Goal: Information Seeking & Learning: Learn about a topic

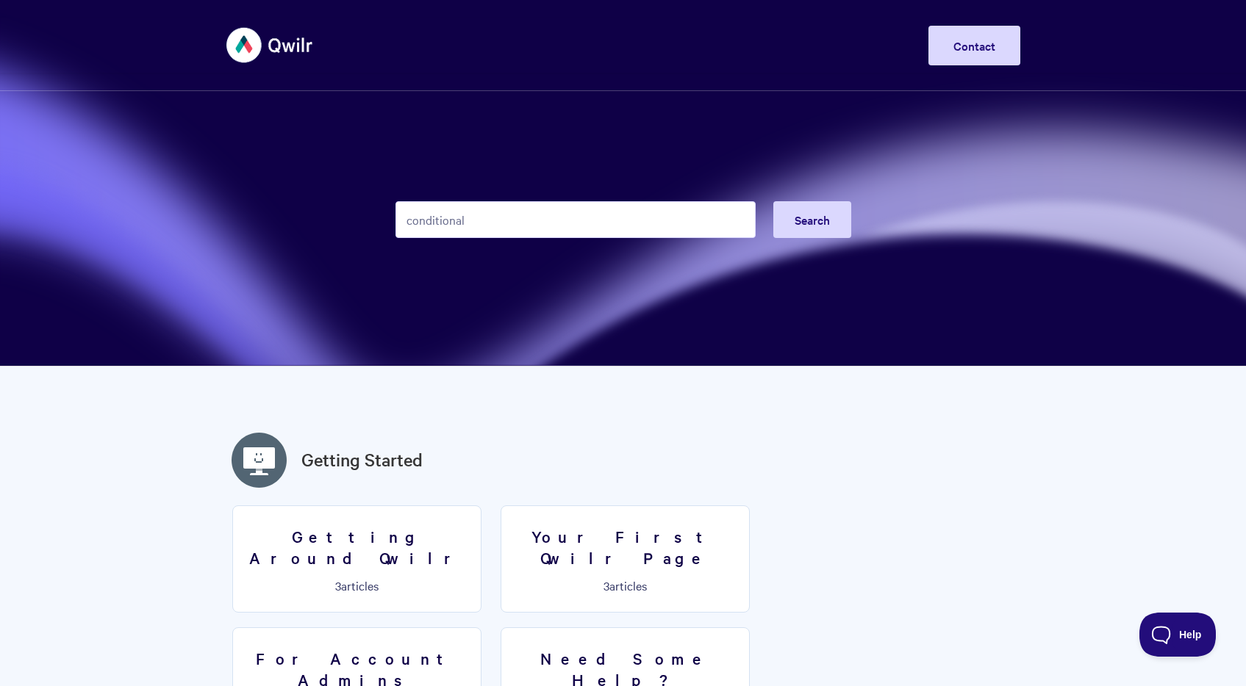
type input "conditional"
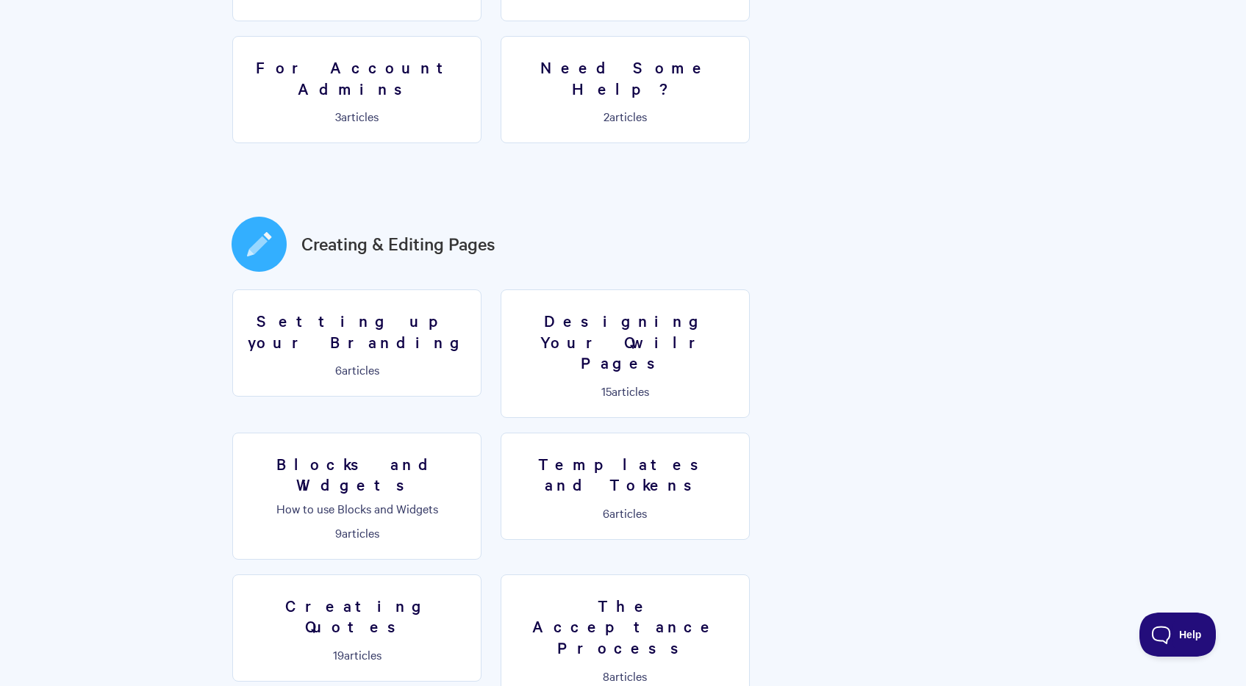
scroll to position [720, 0]
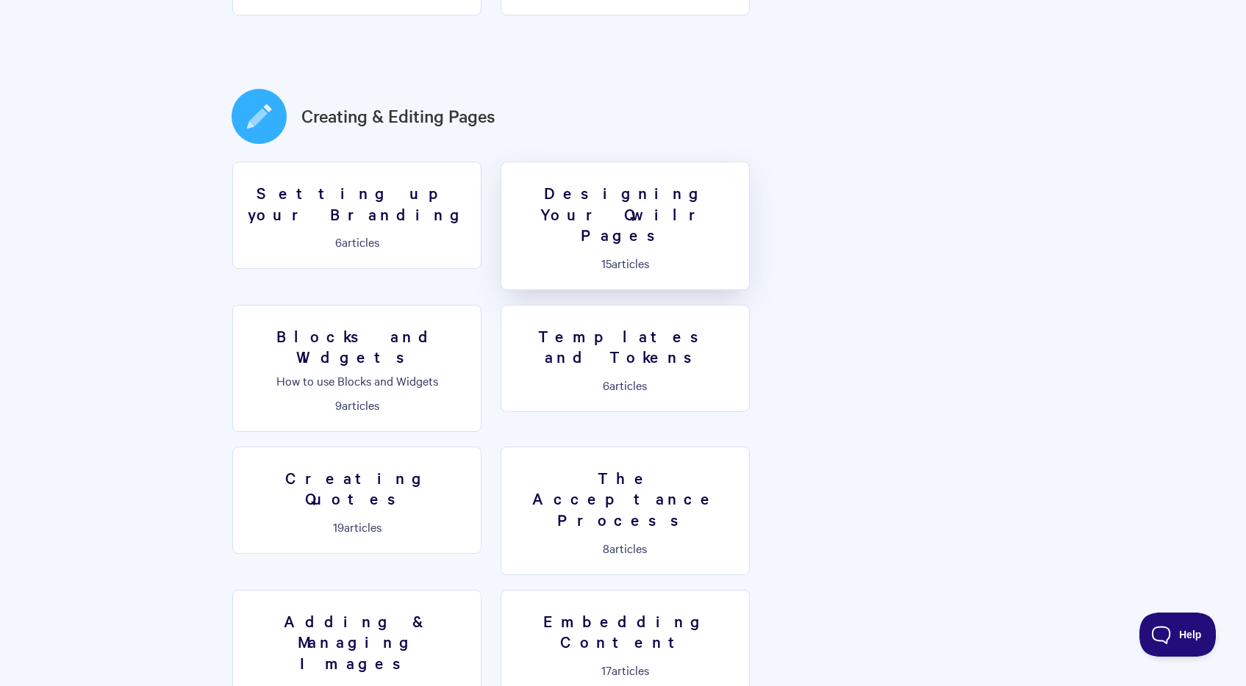
click at [667, 186] on link "Designing Your Qwilr Pages 15 articles" at bounding box center [625, 226] width 249 height 129
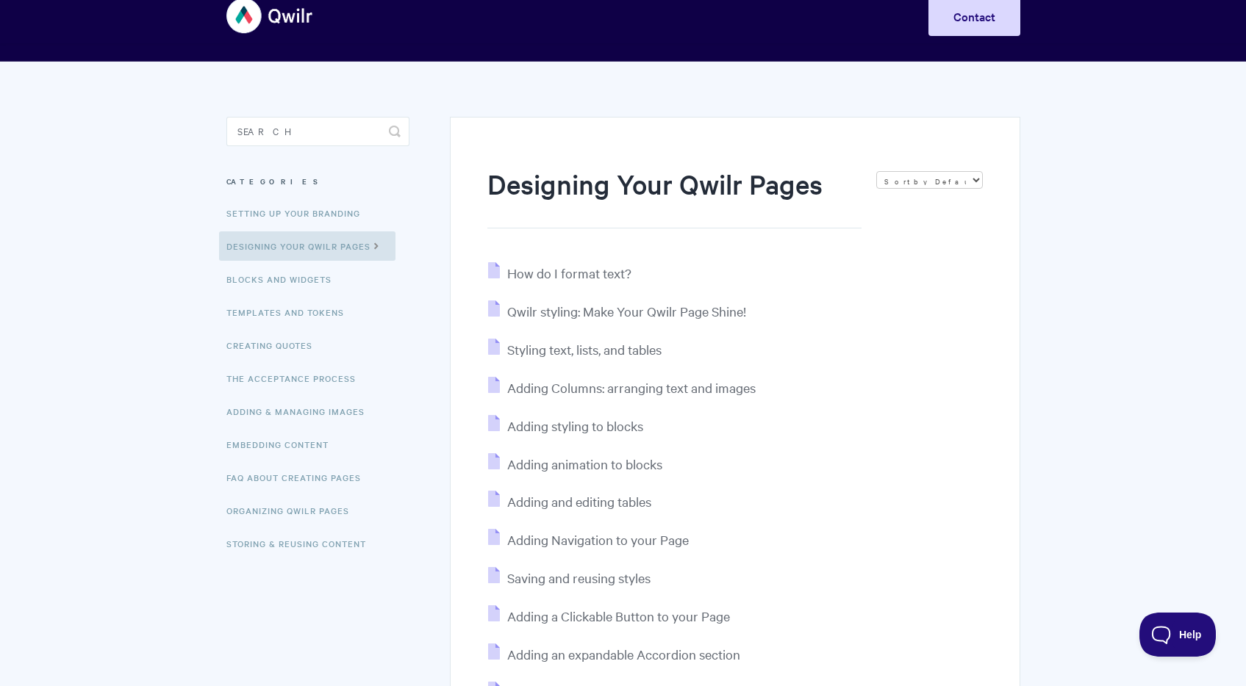
scroll to position [30, 0]
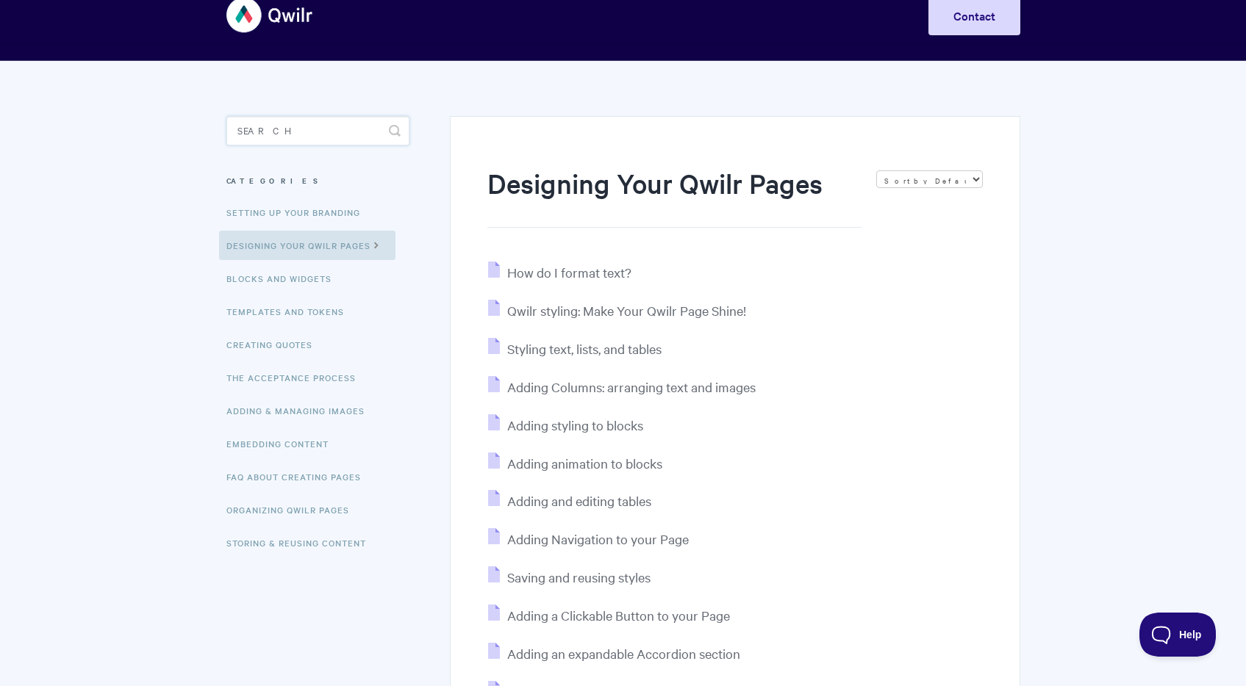
click at [310, 138] on input "Search" at bounding box center [317, 130] width 183 height 29
type input "conditional"
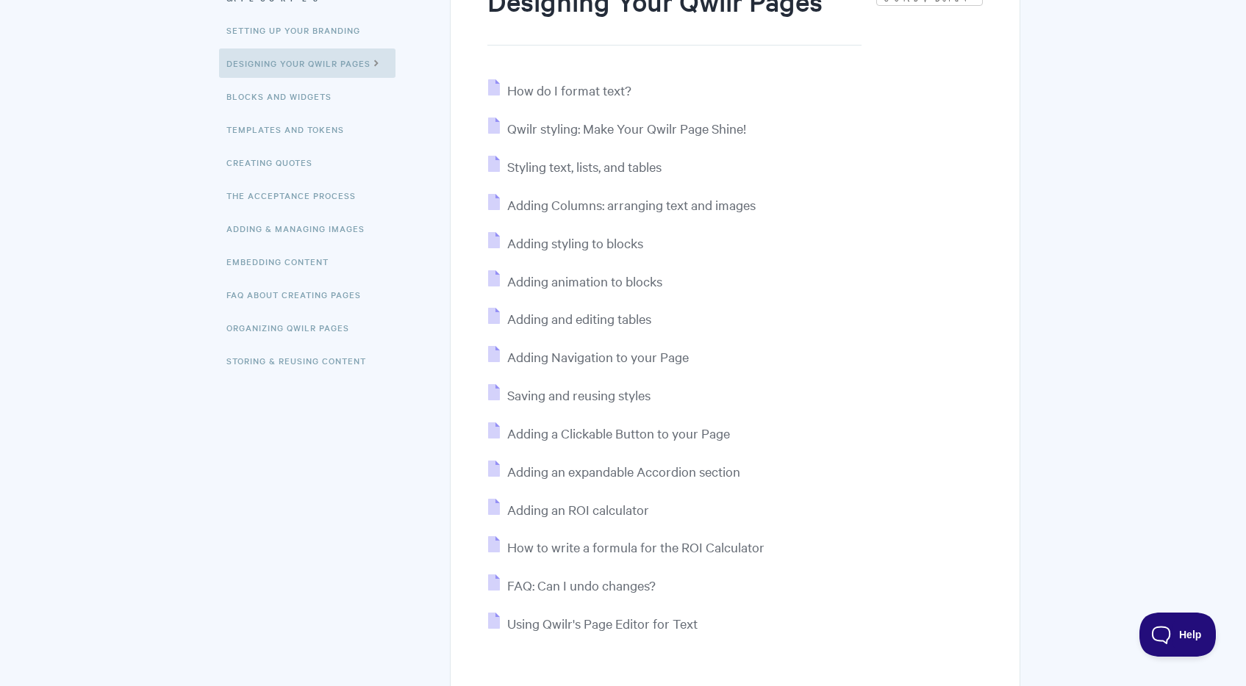
scroll to position [216, 0]
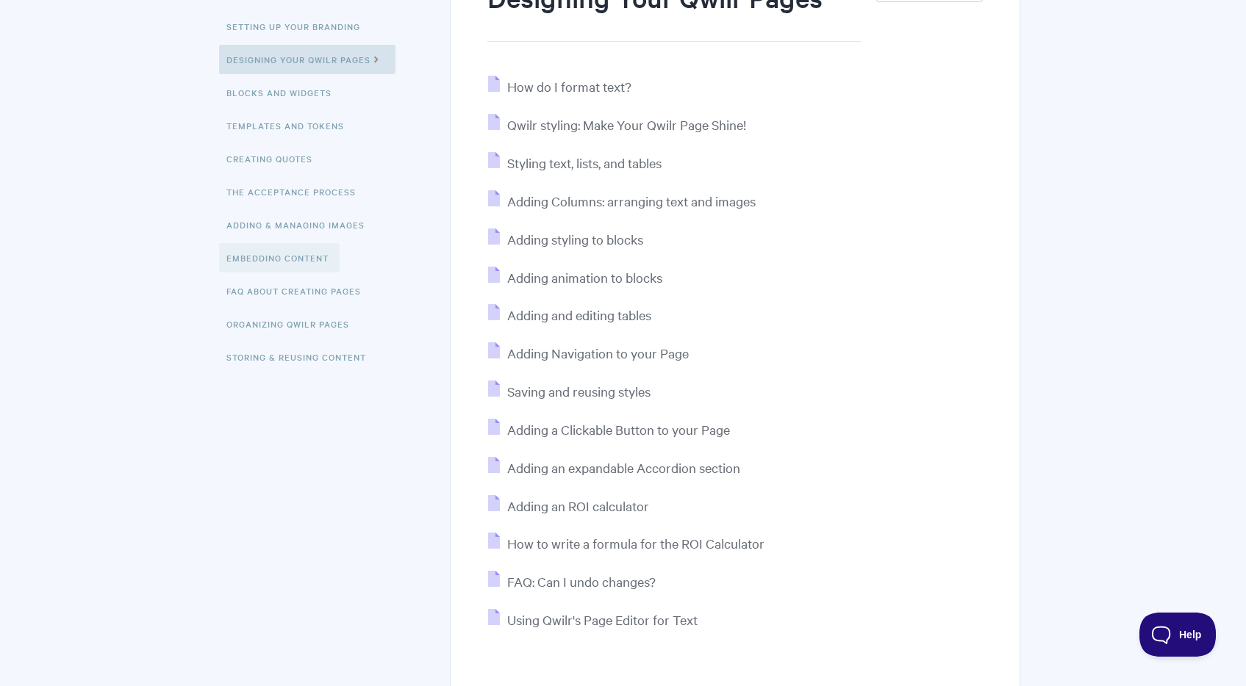
click at [294, 256] on link "Embedding Content" at bounding box center [279, 257] width 121 height 29
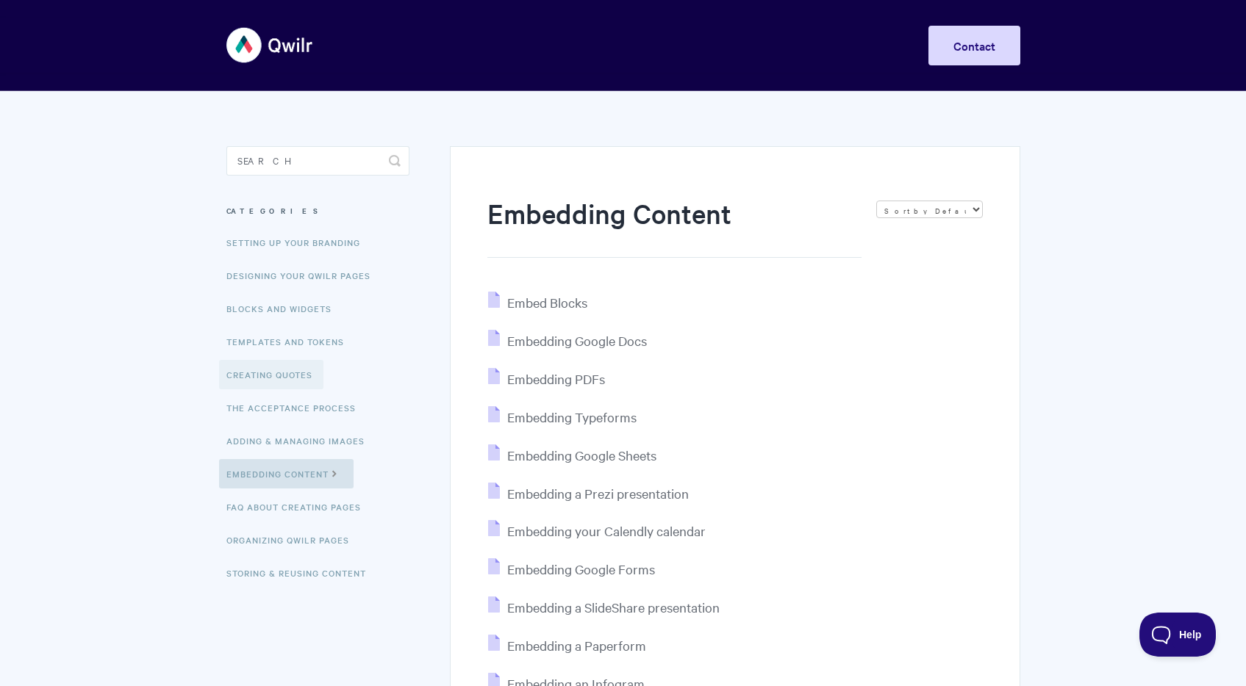
click at [302, 370] on link "Creating Quotes" at bounding box center [271, 374] width 104 height 29
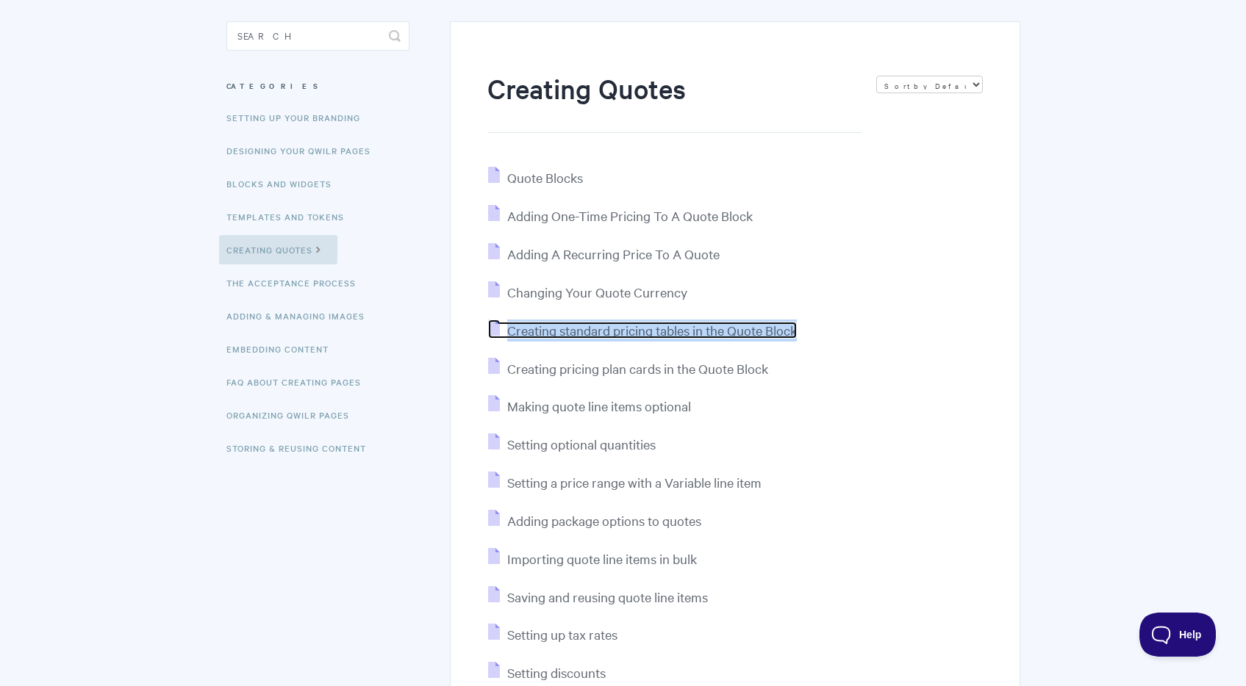
scroll to position [94, 0]
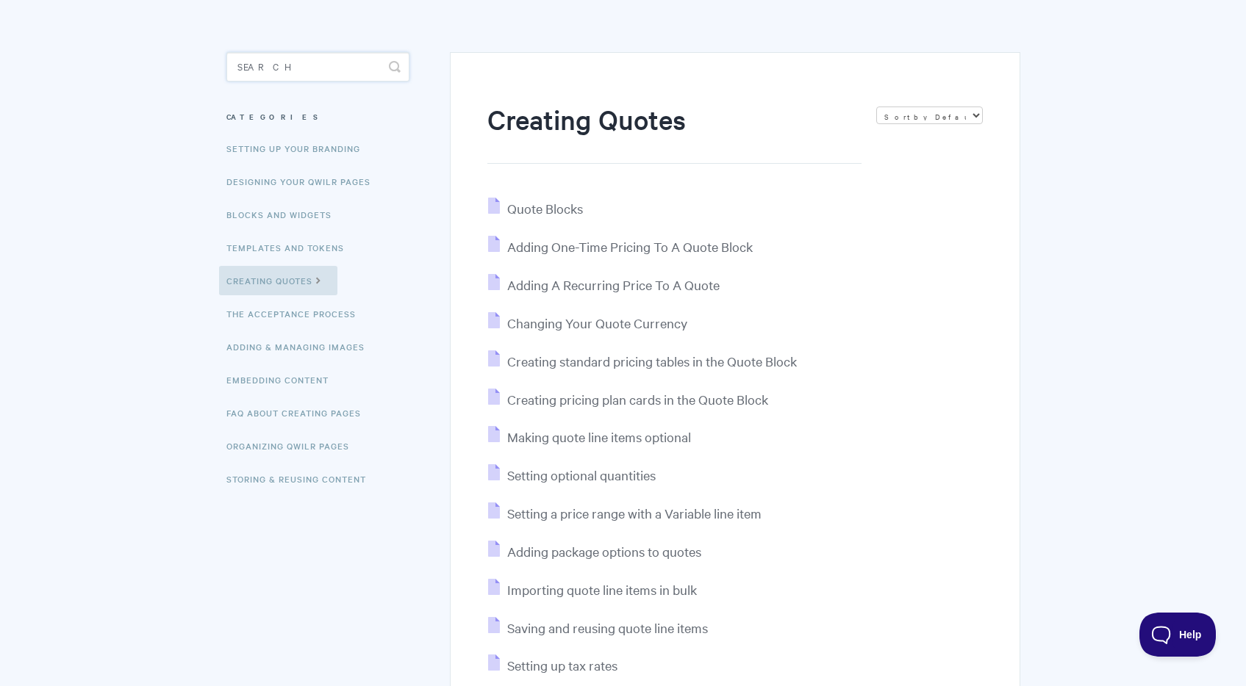
click at [265, 71] on input "Search" at bounding box center [317, 66] width 183 height 29
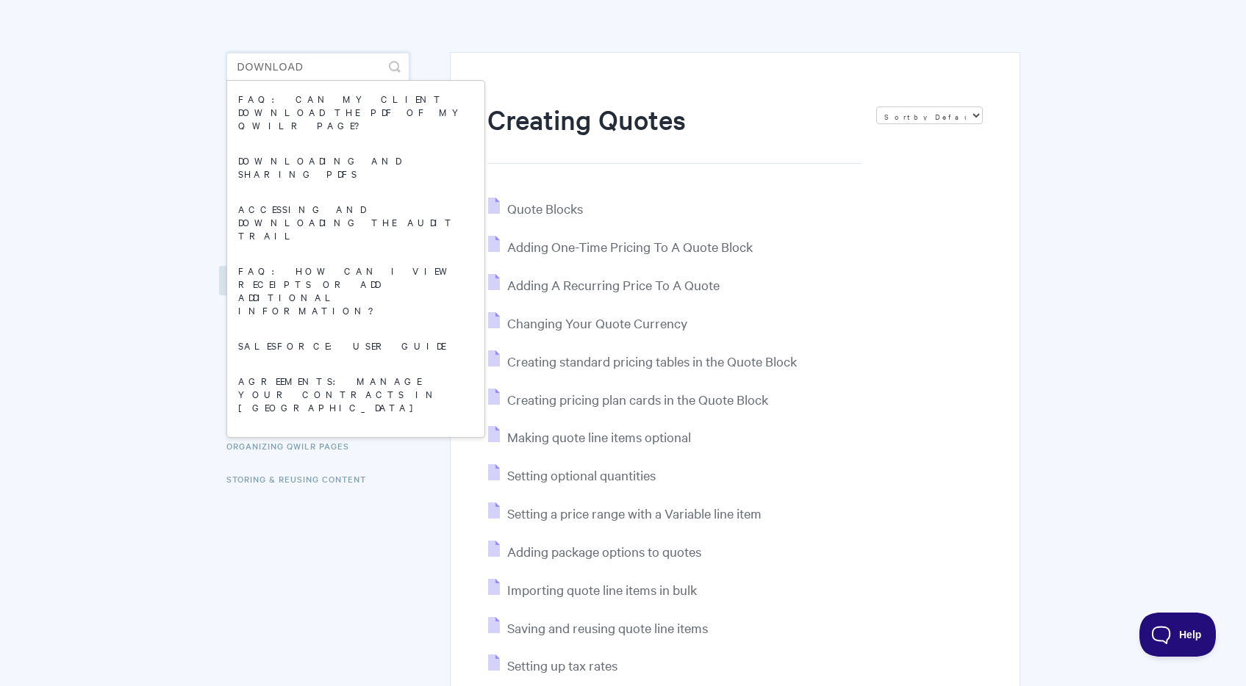
type input "download"
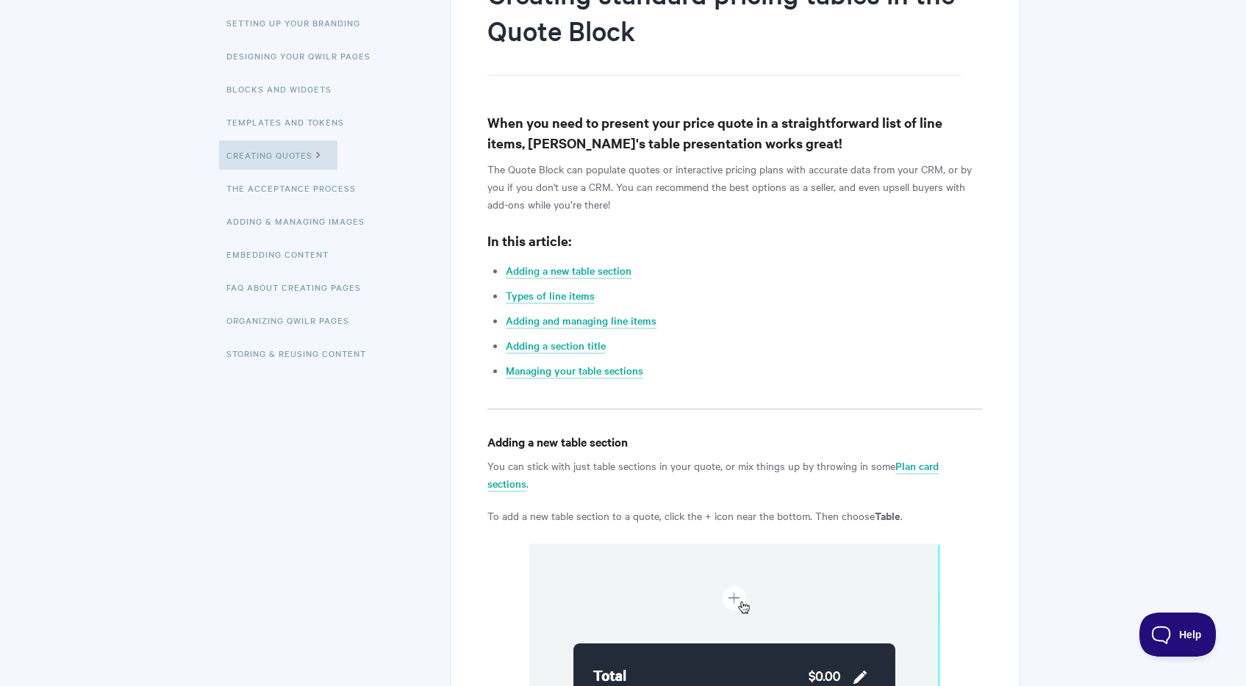
scroll to position [245, 0]
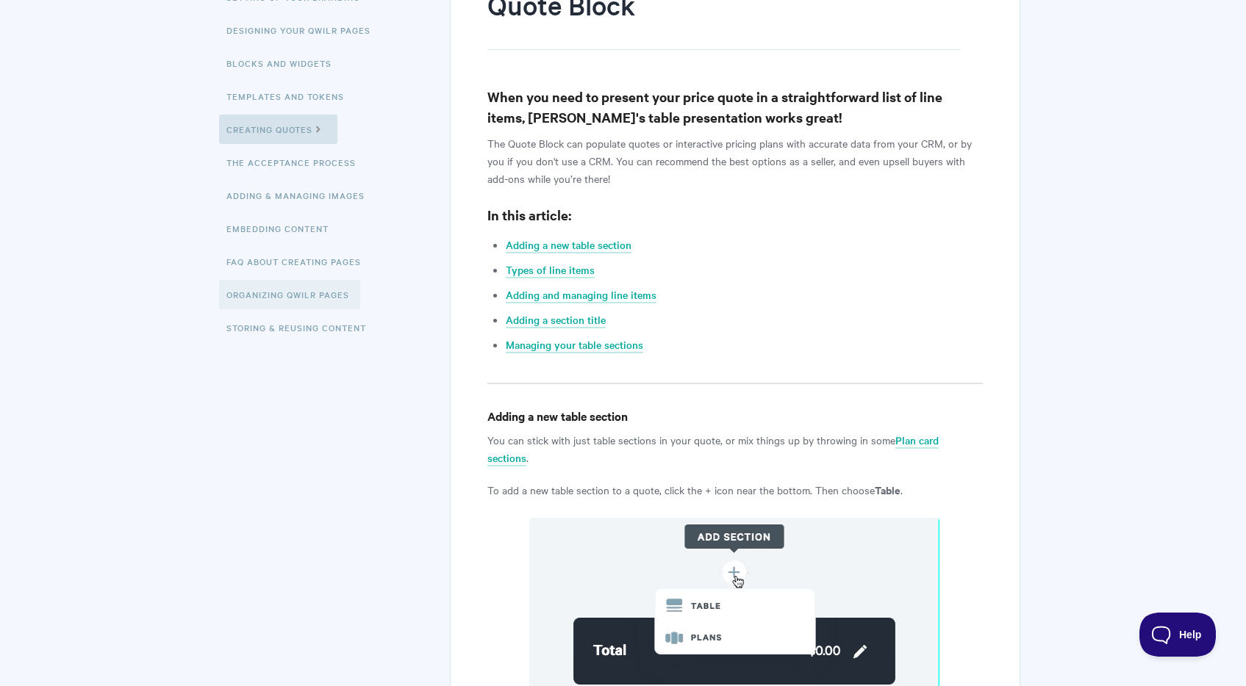
click at [321, 295] on link "Organizing Qwilr Pages" at bounding box center [289, 294] width 141 height 29
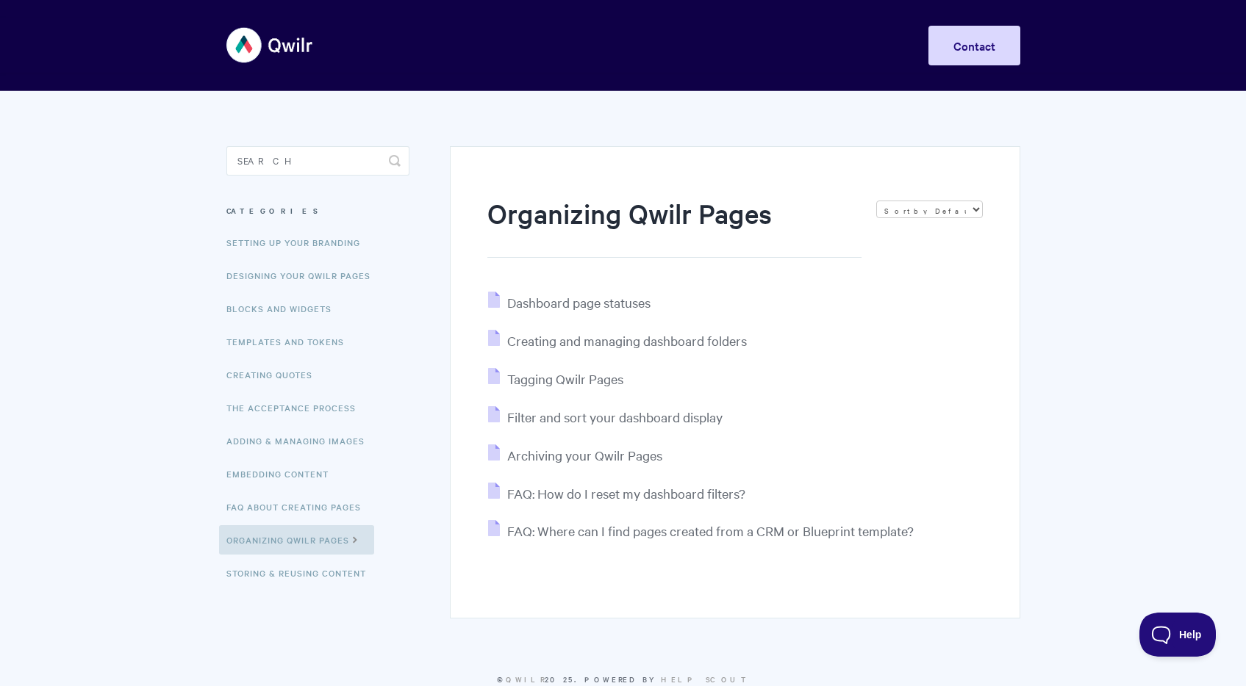
click at [1098, 318] on body "Toggle Navigation Home Getting Started Creating & Editing Pages Sharing & Analy…" at bounding box center [623, 361] width 1246 height 723
click at [302, 342] on link "Templates and Tokens" at bounding box center [287, 341] width 136 height 29
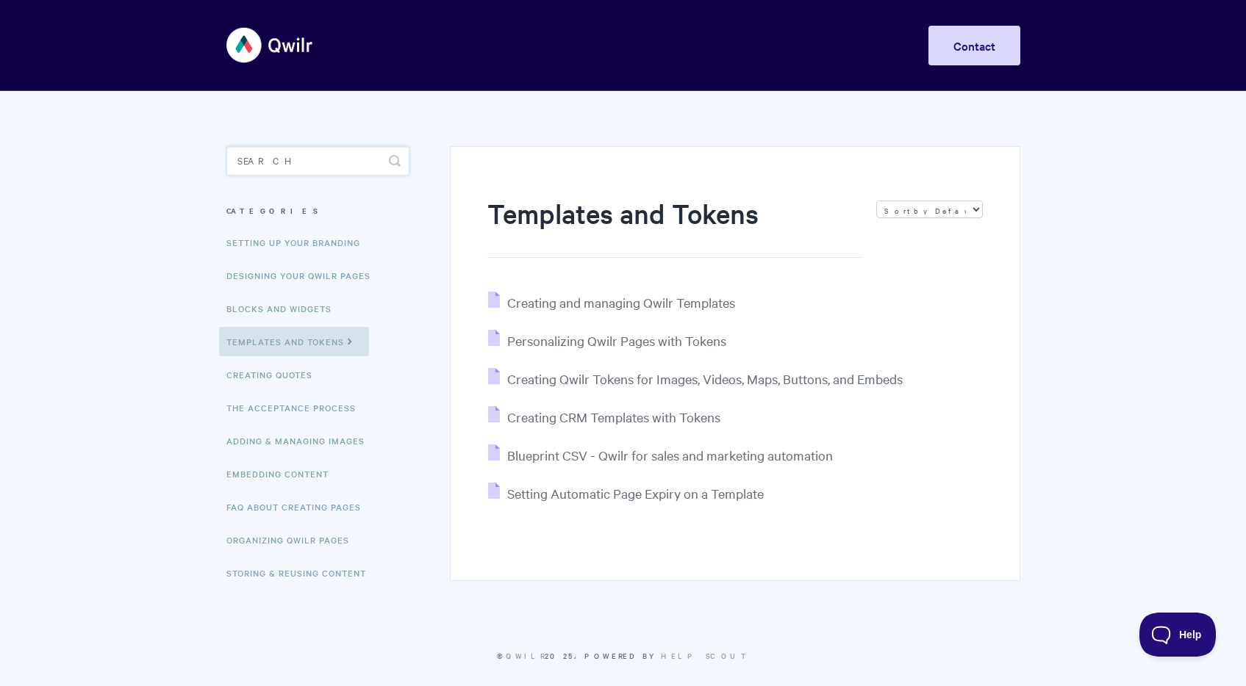
click at [354, 173] on input "Search" at bounding box center [317, 160] width 183 height 29
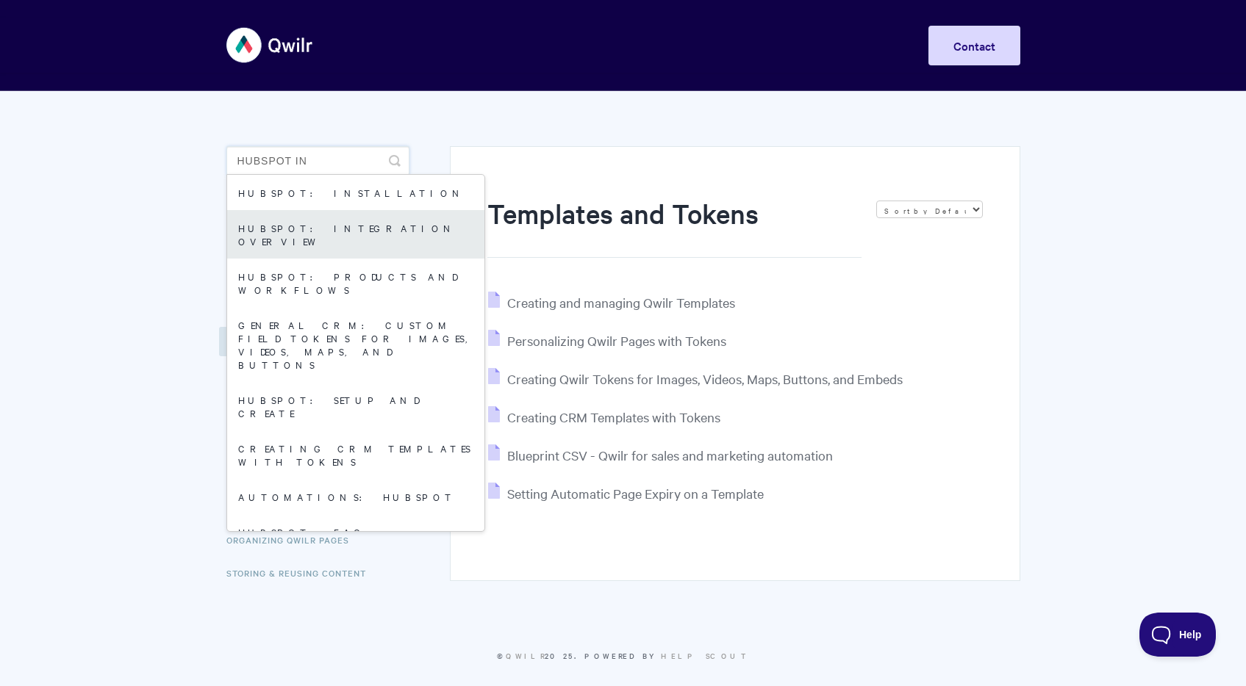
type input "hubspot IN"
click at [367, 236] on link "HubSpot: Integration Overview" at bounding box center [355, 234] width 257 height 49
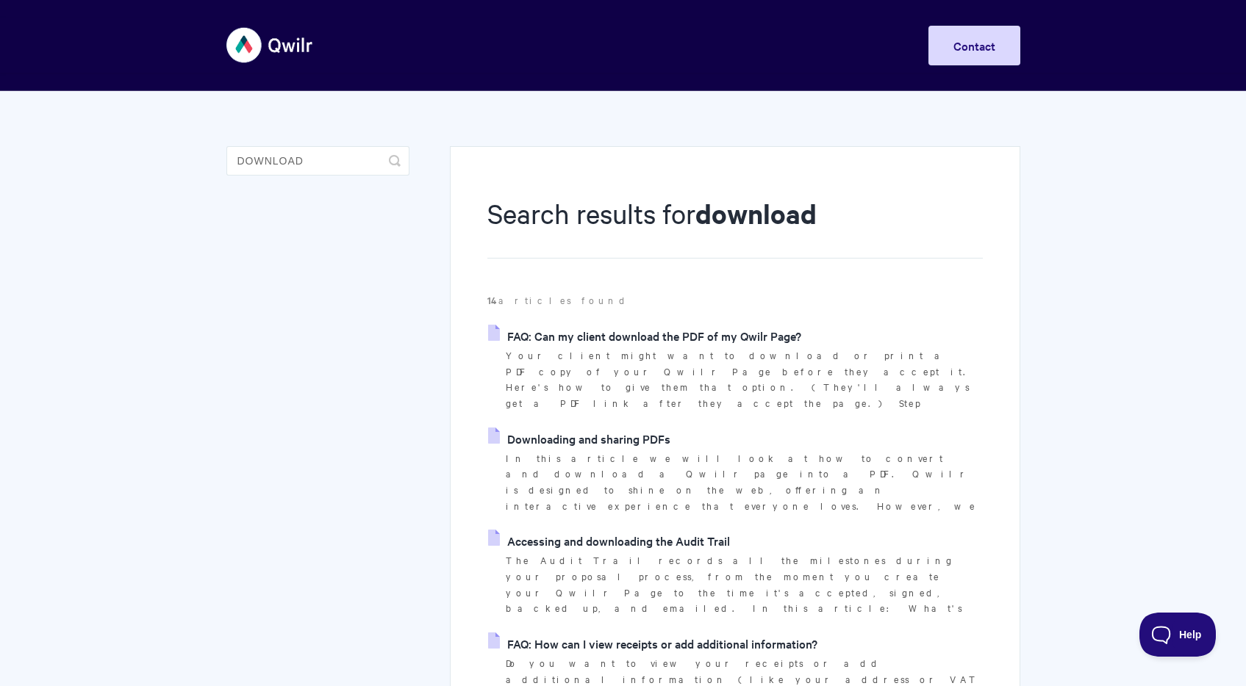
click at [642, 428] on link "Downloading and sharing PDFs" at bounding box center [579, 439] width 182 height 22
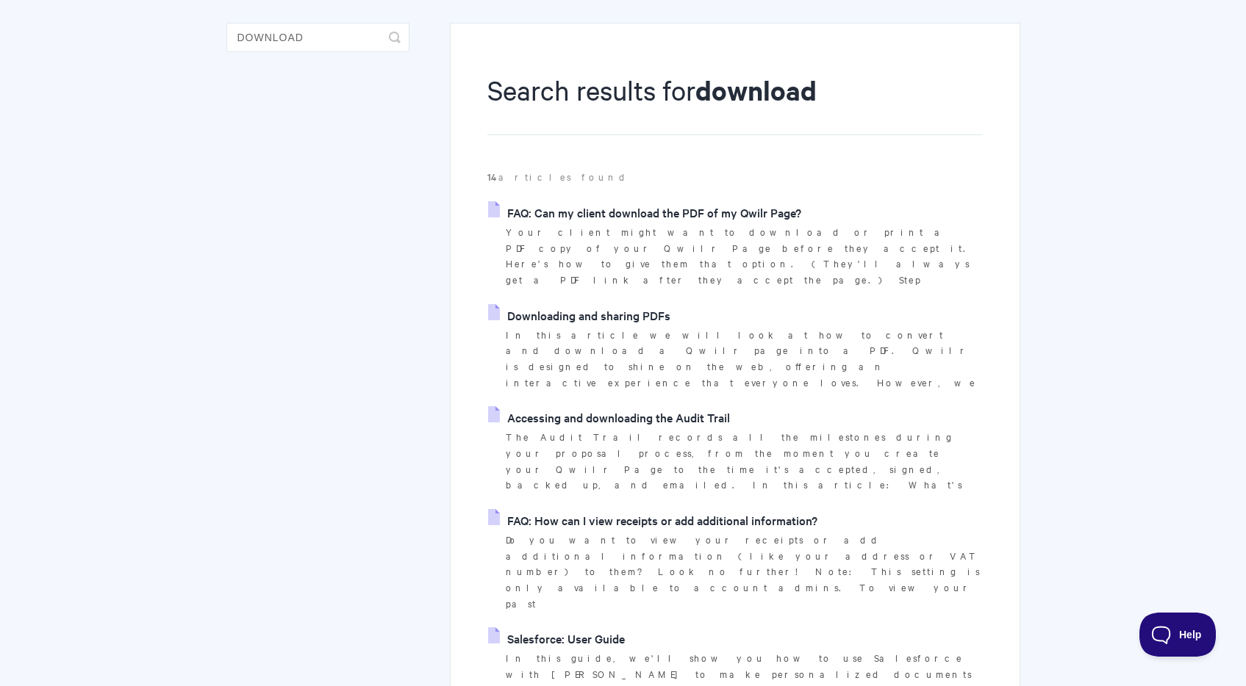
scroll to position [132, 0]
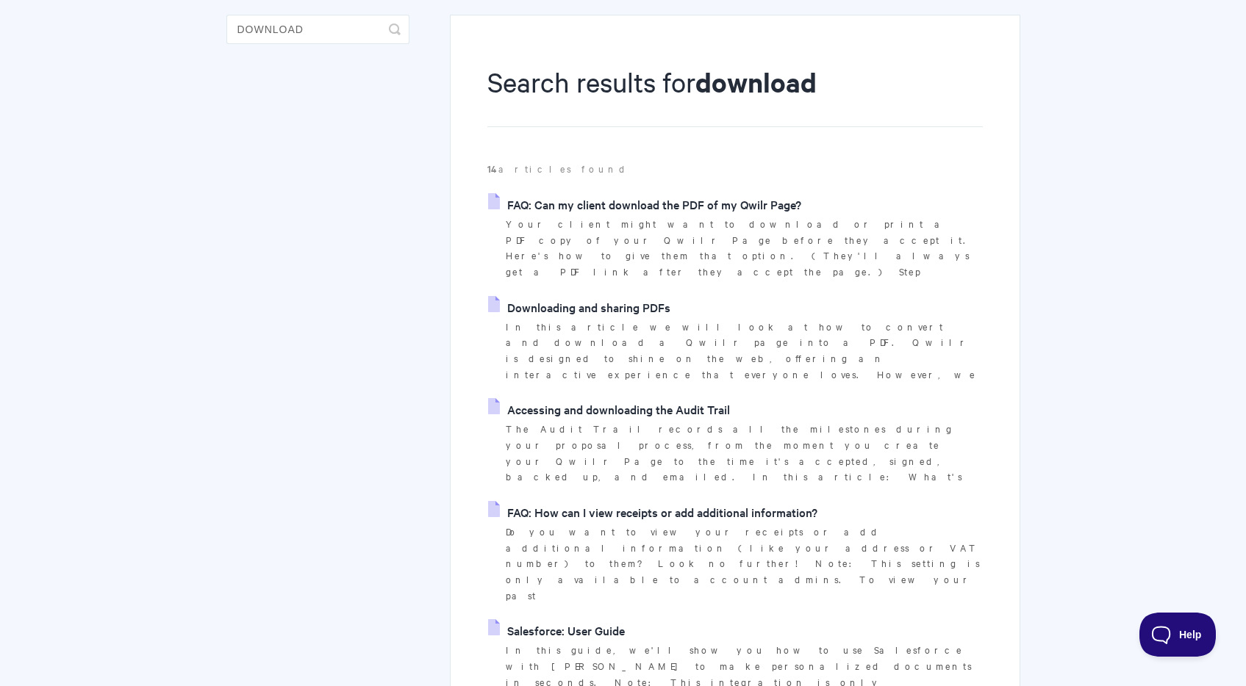
click at [710, 209] on link "FAQ: Can my client download the PDF of my Qwilr Page?" at bounding box center [644, 204] width 313 height 22
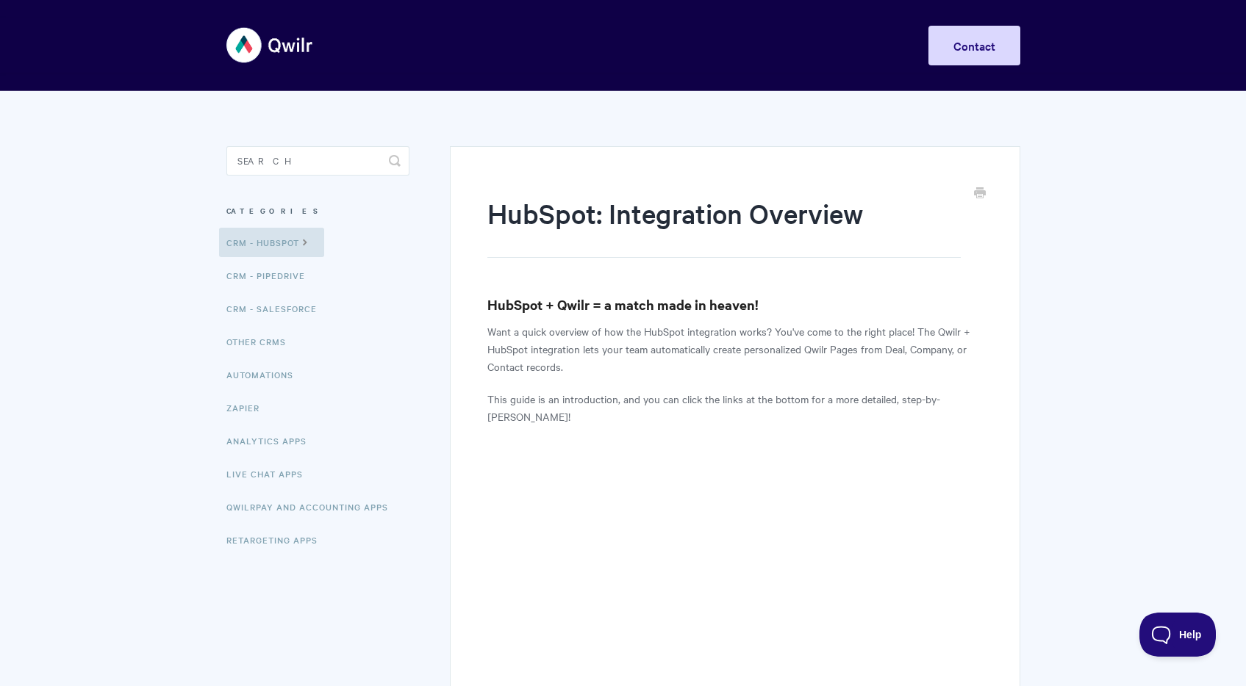
scroll to position [319, 0]
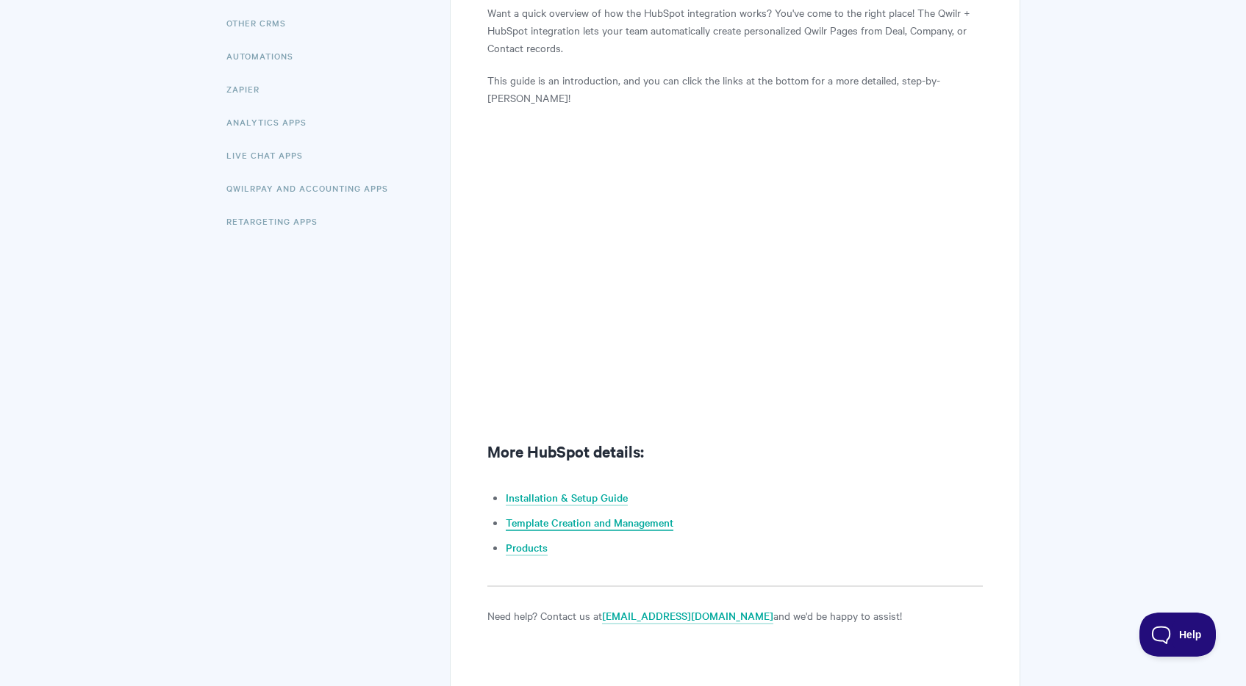
click at [647, 522] on link "Template Creation and Management" at bounding box center [590, 523] width 168 height 16
click at [585, 502] on link "Installation & Setup Guide" at bounding box center [567, 498] width 122 height 16
click at [660, 527] on link "Template Creation and Management" at bounding box center [590, 523] width 168 height 16
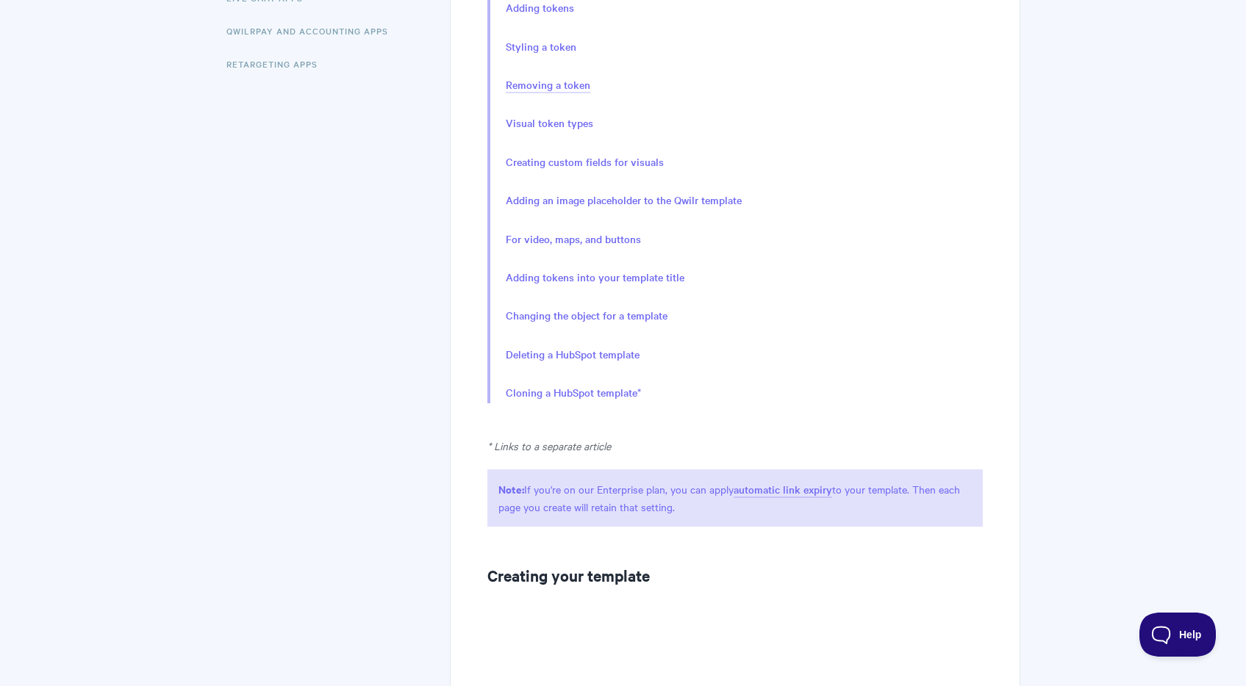
scroll to position [473, 0]
click at [553, 13] on link "Adding tokens" at bounding box center [540, 12] width 68 height 16
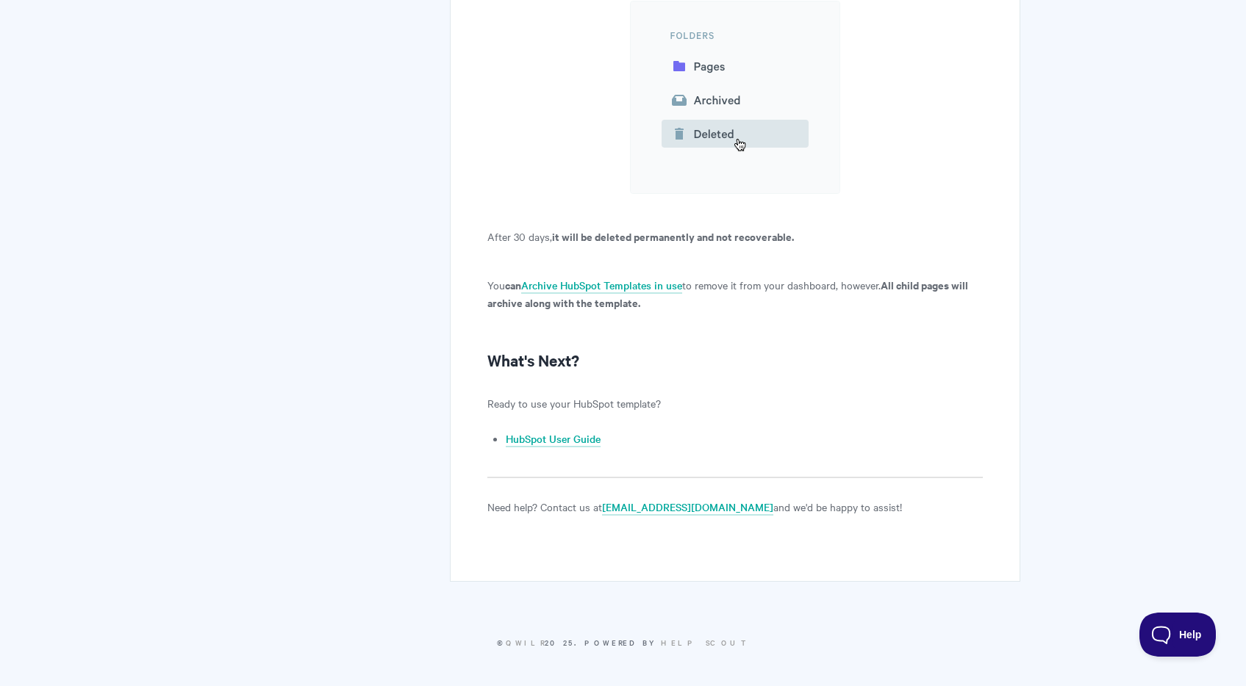
scroll to position [13258, 0]
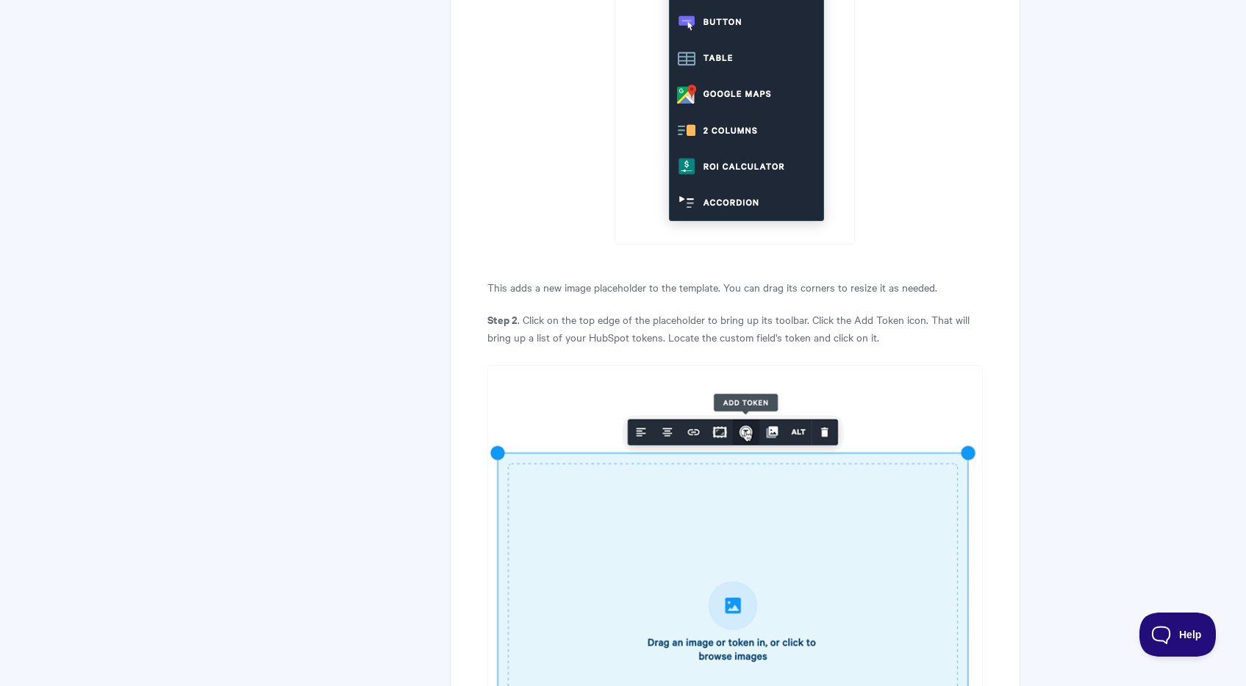
scroll to position [9028, 0]
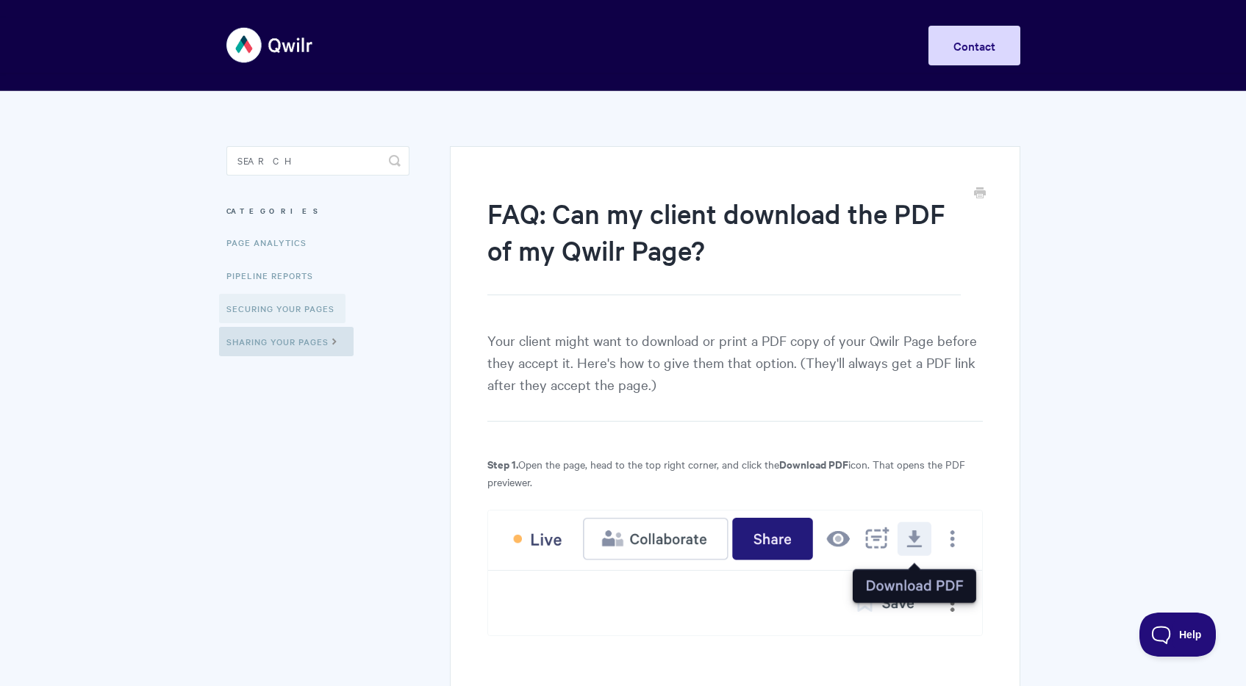
click at [312, 306] on link "Securing Your Pages" at bounding box center [282, 308] width 126 height 29
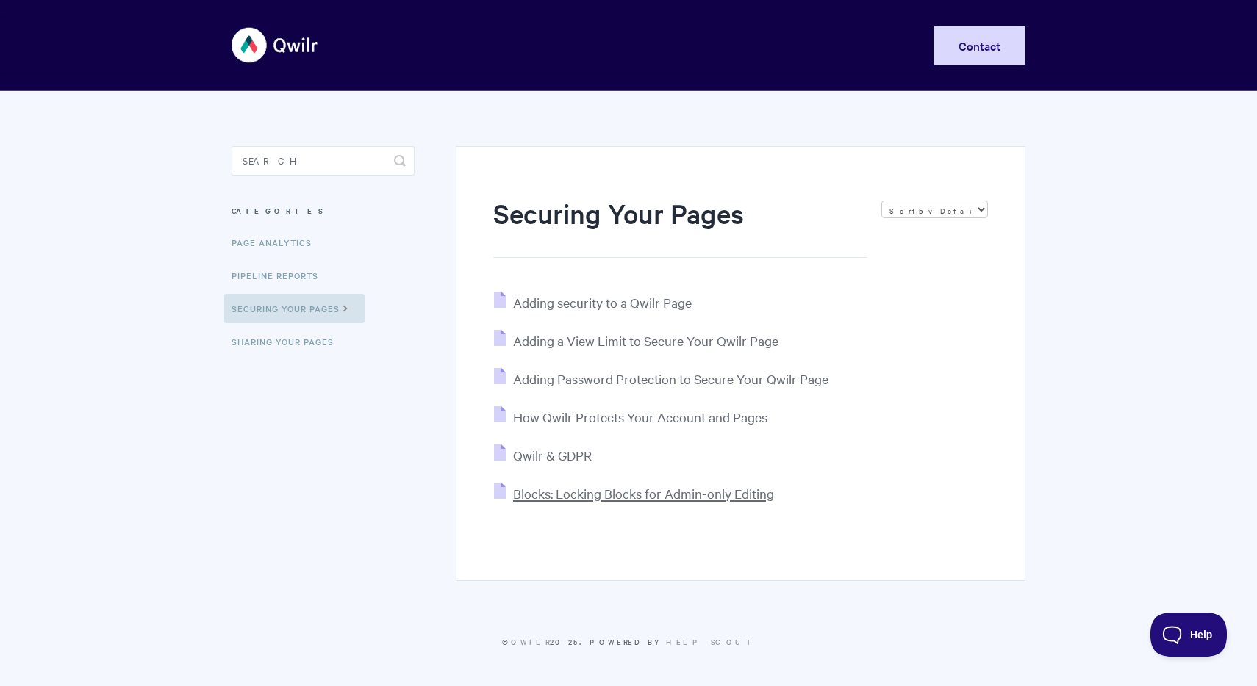
click at [718, 498] on span "Blocks: Locking Blocks for Admin-only Editing" at bounding box center [643, 493] width 261 height 17
click at [632, 300] on span "Adding security to a Qwilr Page" at bounding box center [602, 302] width 179 height 17
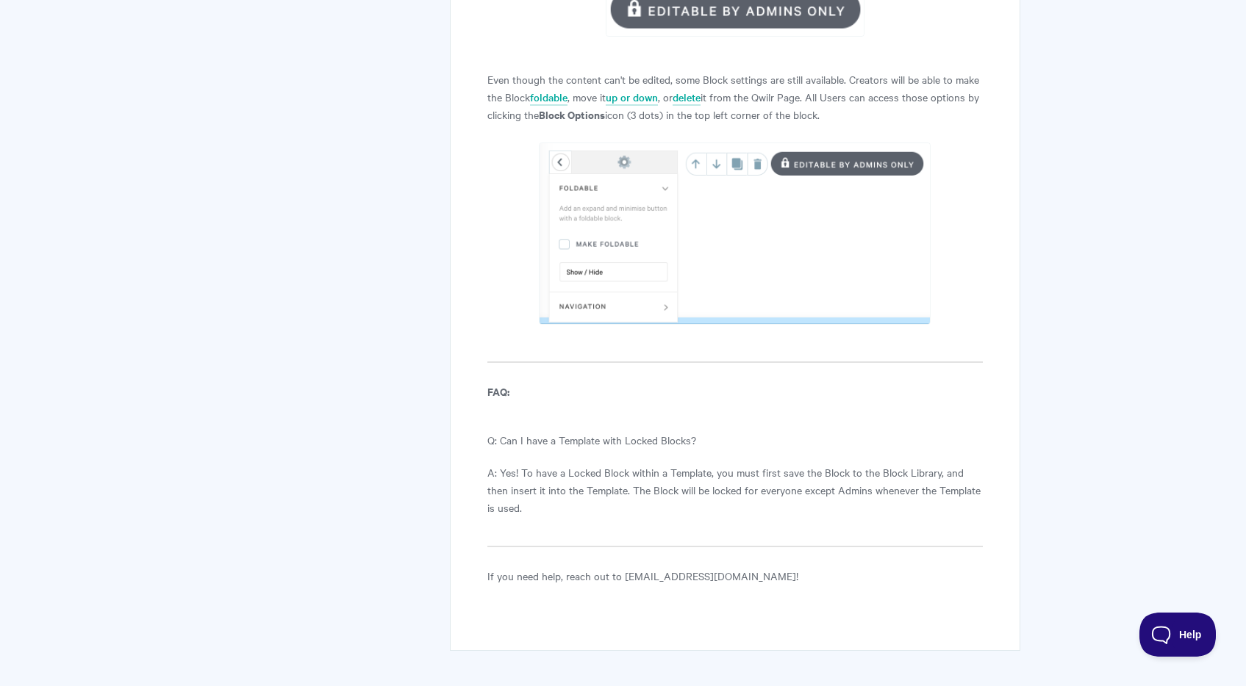
scroll to position [1631, 0]
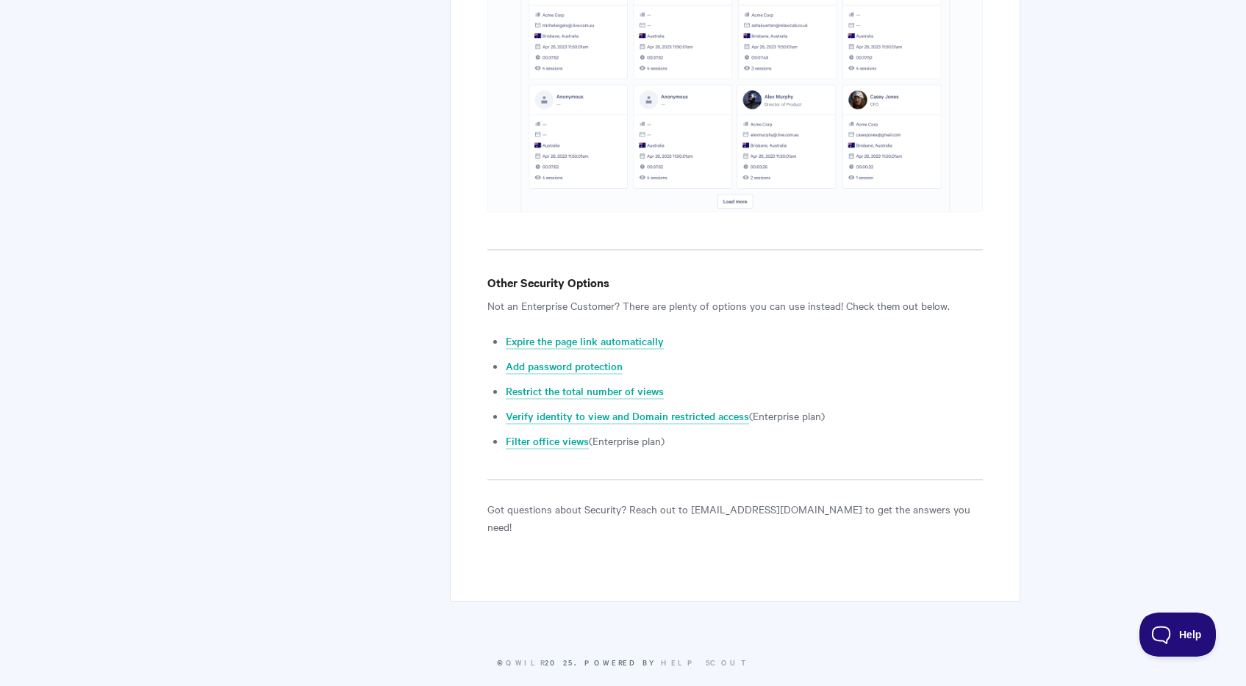
scroll to position [5392, 0]
